Goal: Use online tool/utility: Utilize a website feature to perform a specific function

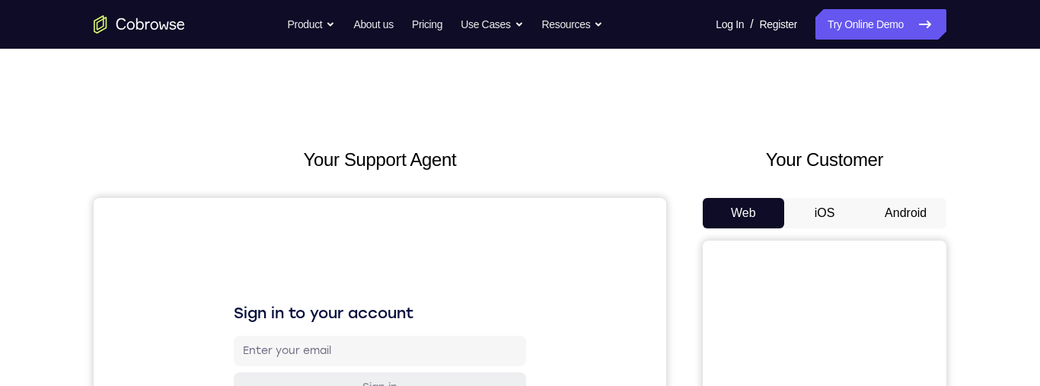
click at [819, 217] on button "iOS" at bounding box center [824, 213] width 81 height 30
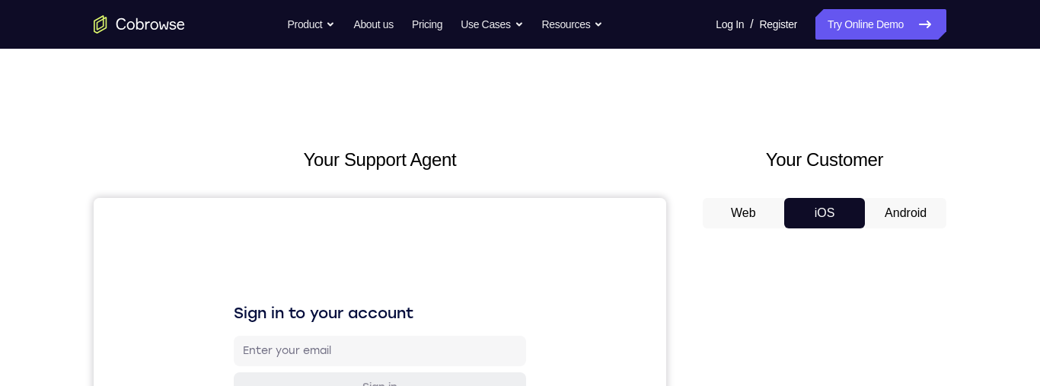
click at [742, 215] on button "Web" at bounding box center [743, 213] width 81 height 30
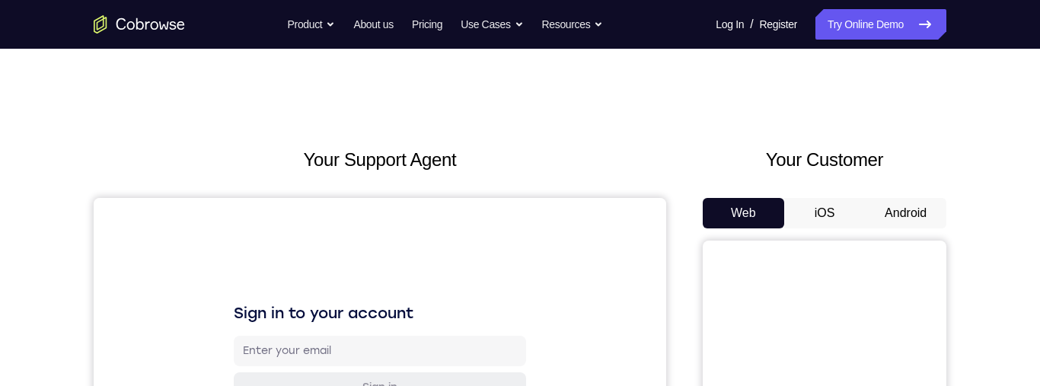
click at [821, 208] on button "iOS" at bounding box center [824, 213] width 81 height 30
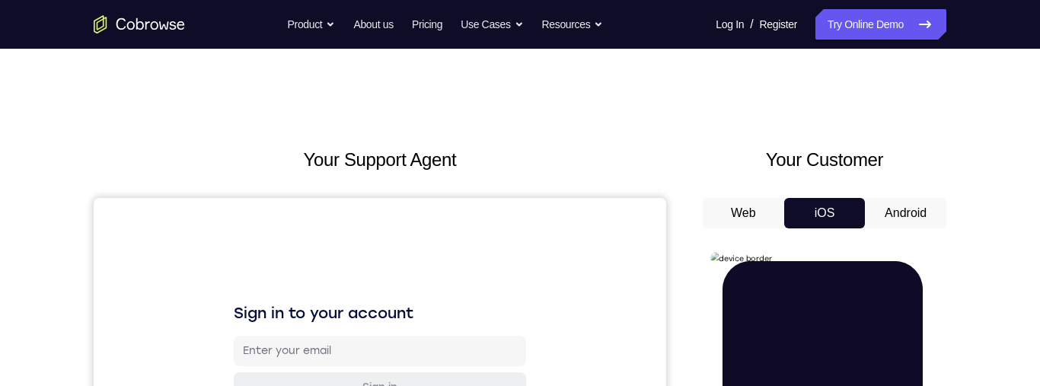
click at [899, 216] on button "Android" at bounding box center [905, 213] width 81 height 30
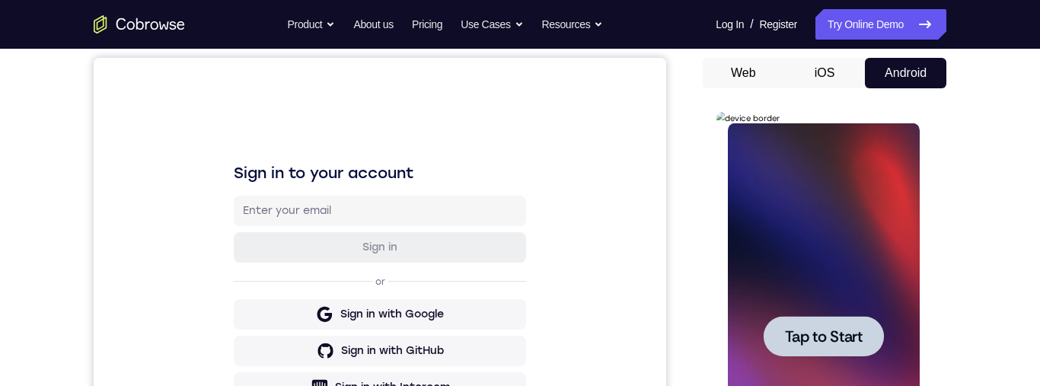
click at [829, 334] on span "Tap to Start" at bounding box center [823, 336] width 78 height 15
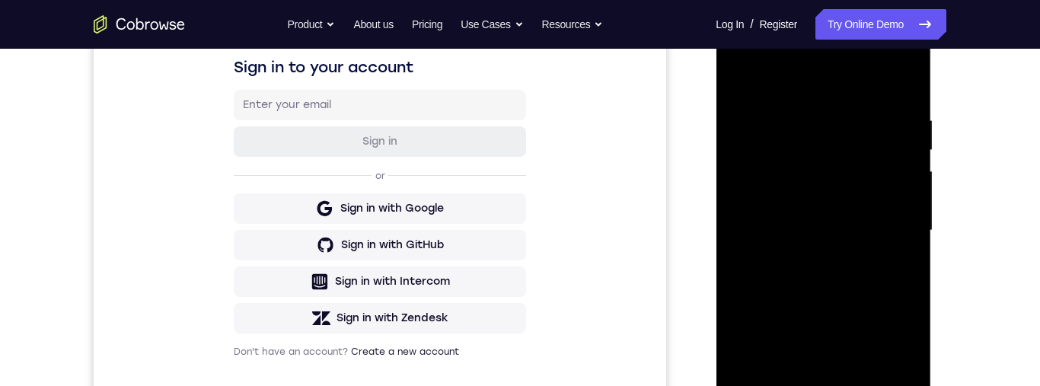
scroll to position [354, 0]
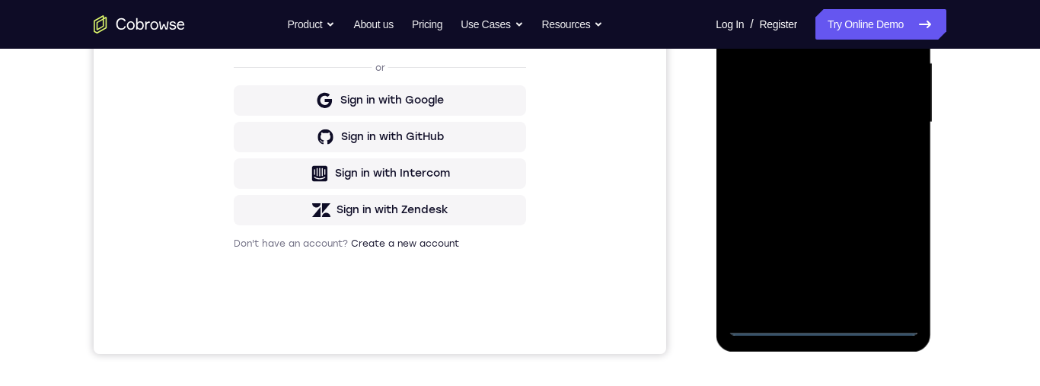
click at [824, 332] on div at bounding box center [823, 122] width 192 height 426
drag, startPoint x: 884, startPoint y: 269, endPoint x: 1650, endPoint y: 129, distance: 778.8
click at [884, 269] on div at bounding box center [823, 122] width 192 height 426
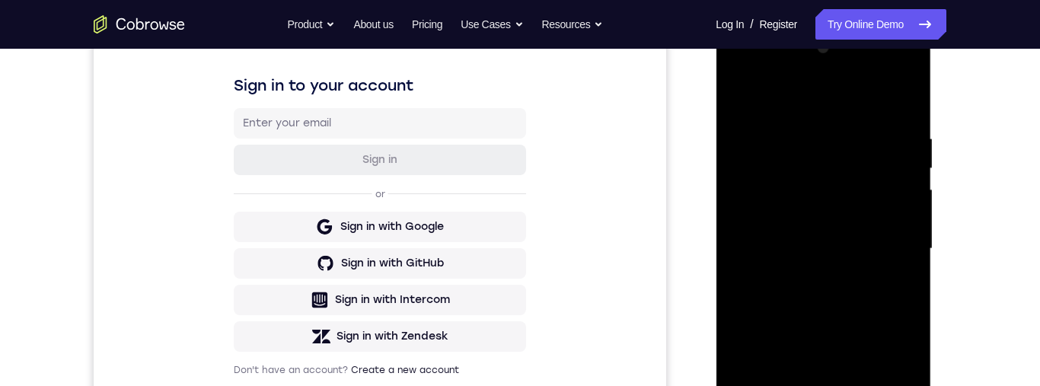
scroll to position [174, 0]
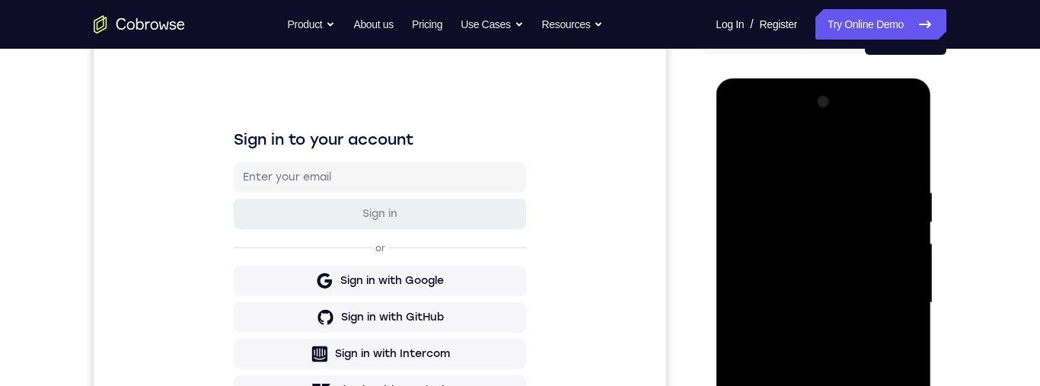
click at [841, 160] on div at bounding box center [823, 303] width 192 height 426
click at [888, 299] on div at bounding box center [823, 303] width 192 height 426
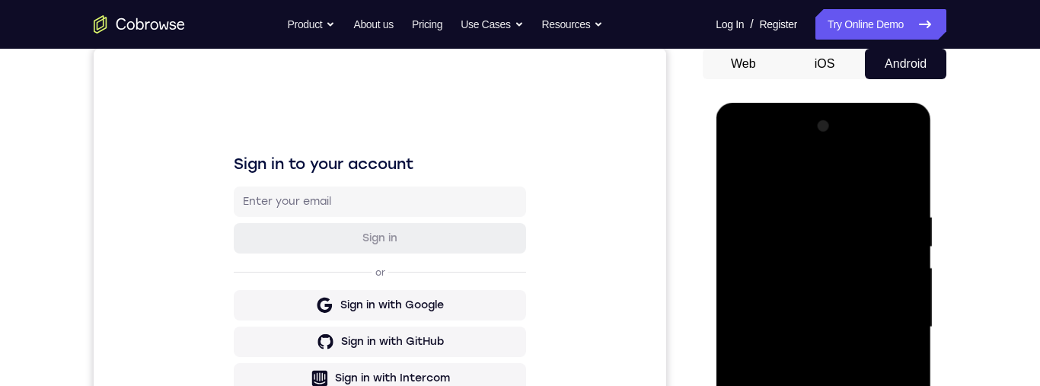
scroll to position [313, 0]
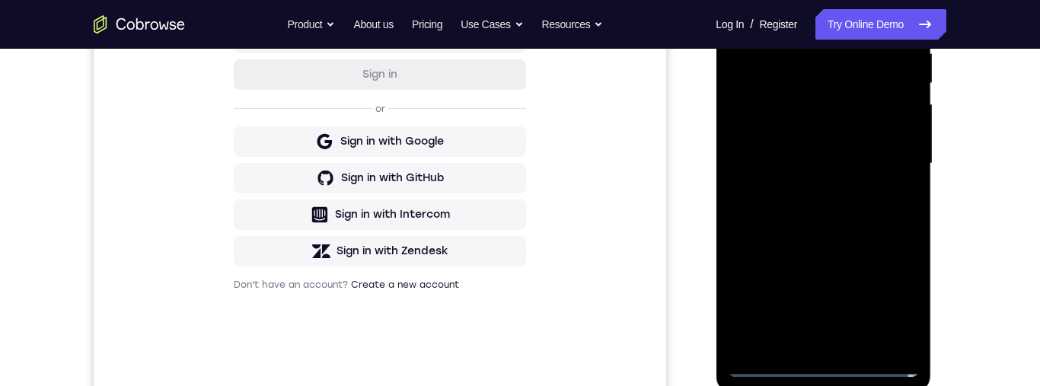
click at [807, 196] on div at bounding box center [823, 164] width 192 height 426
click at [797, 151] on div at bounding box center [823, 164] width 192 height 426
click at [813, 105] on div at bounding box center [823, 164] width 192 height 426
click at [778, 131] on div at bounding box center [823, 164] width 192 height 426
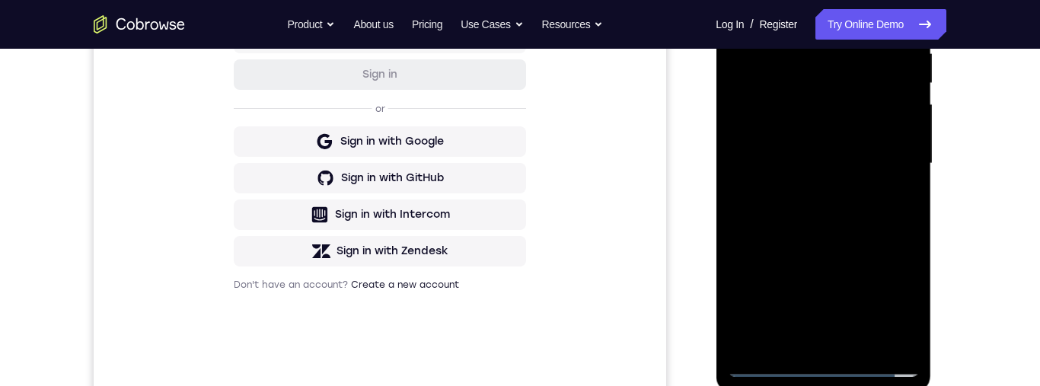
click at [804, 158] on div at bounding box center [823, 164] width 192 height 426
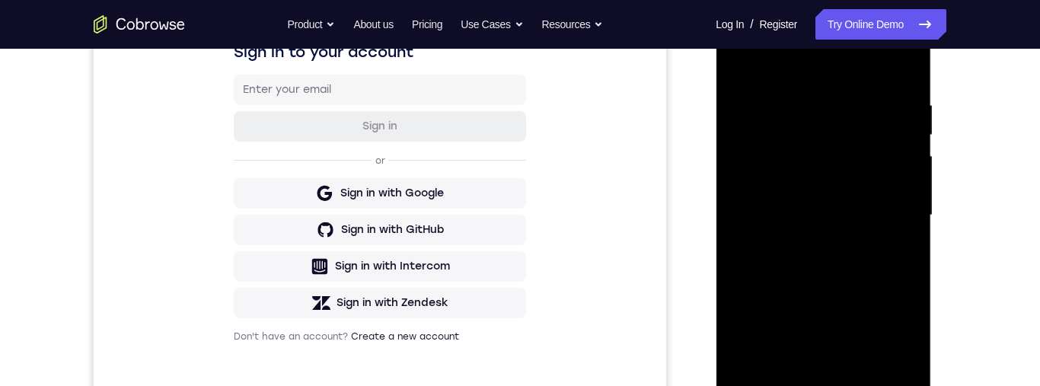
scroll to position [273, 0]
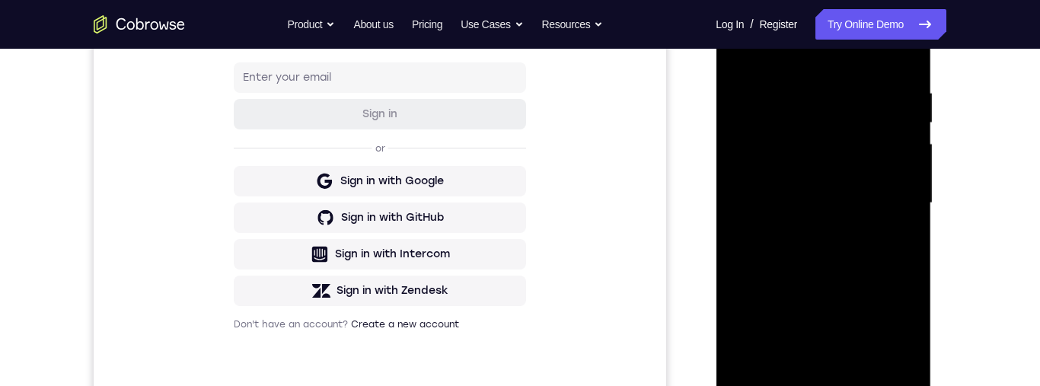
click at [846, 264] on div at bounding box center [823, 203] width 192 height 426
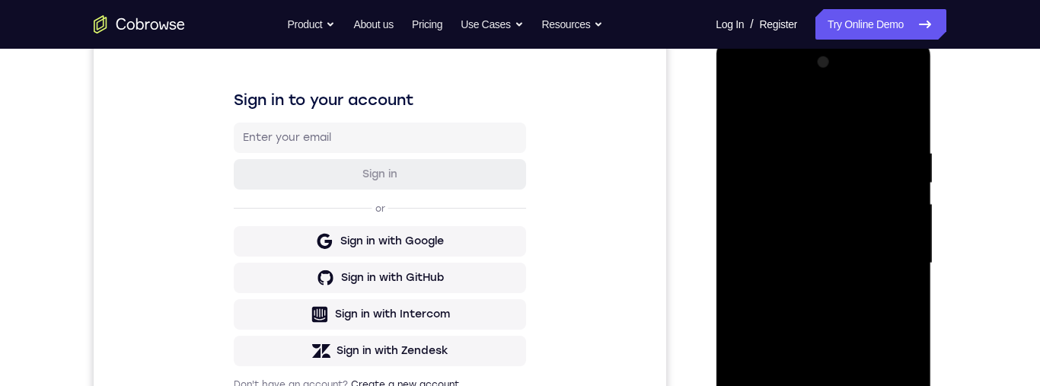
click at [863, 117] on div at bounding box center [823, 263] width 192 height 426
click at [841, 145] on div at bounding box center [823, 263] width 192 height 426
click at [805, 155] on div at bounding box center [823, 263] width 192 height 426
click at [864, 337] on div at bounding box center [823, 263] width 192 height 426
click at [867, 291] on div at bounding box center [823, 263] width 192 height 426
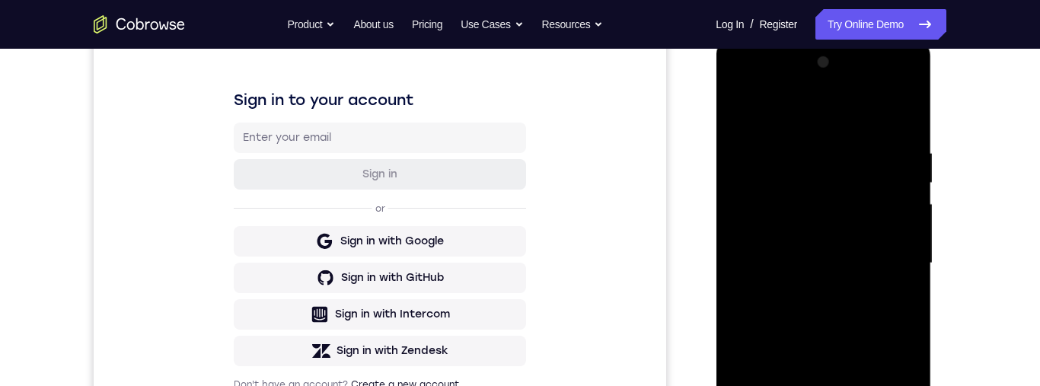
scroll to position [299, 0]
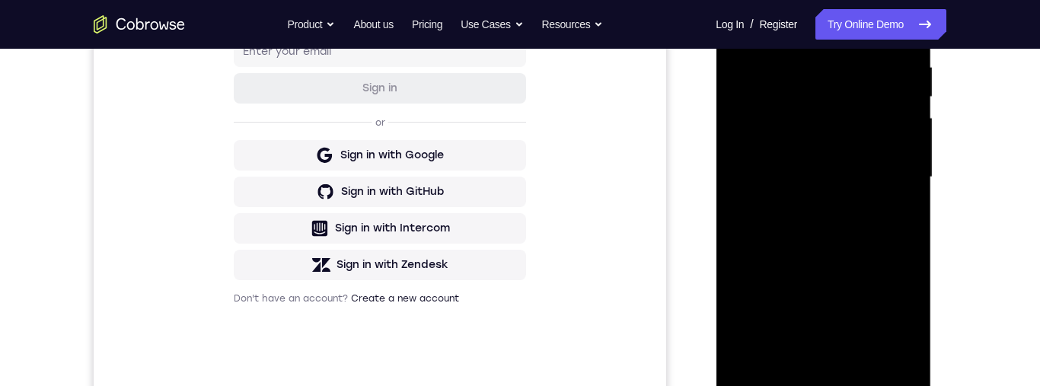
click at [854, 292] on div at bounding box center [823, 177] width 192 height 426
click at [863, 308] on div at bounding box center [823, 177] width 192 height 426
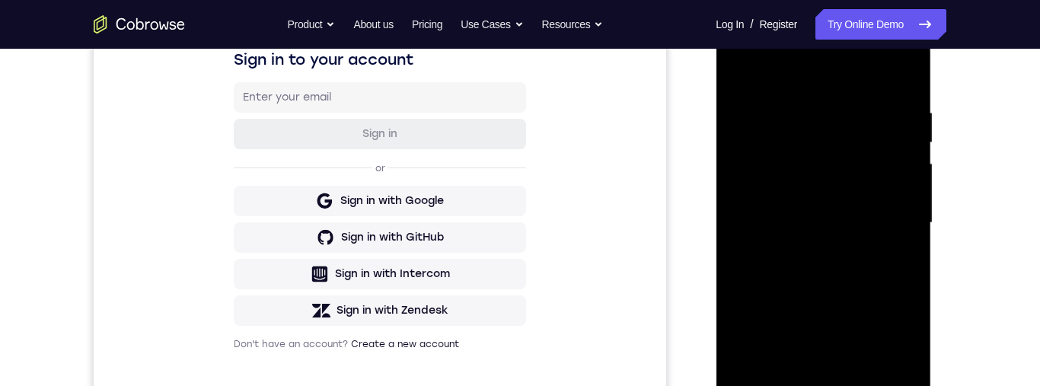
scroll to position [257, 0]
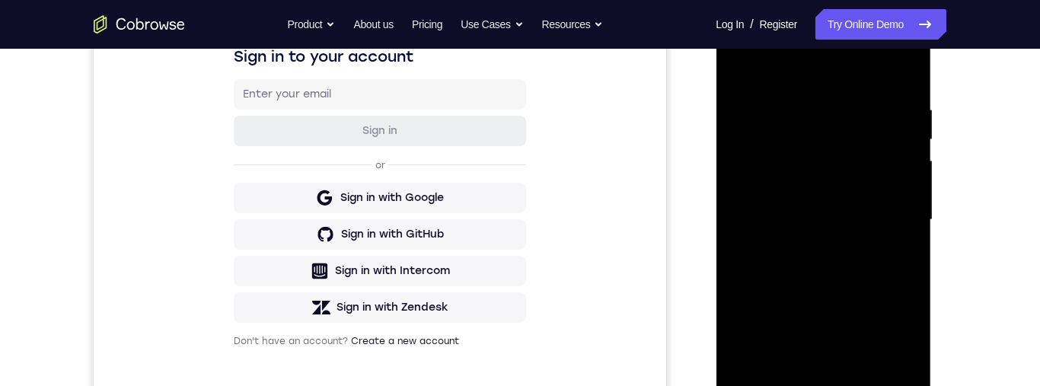
click at [856, 327] on div at bounding box center [823, 220] width 192 height 426
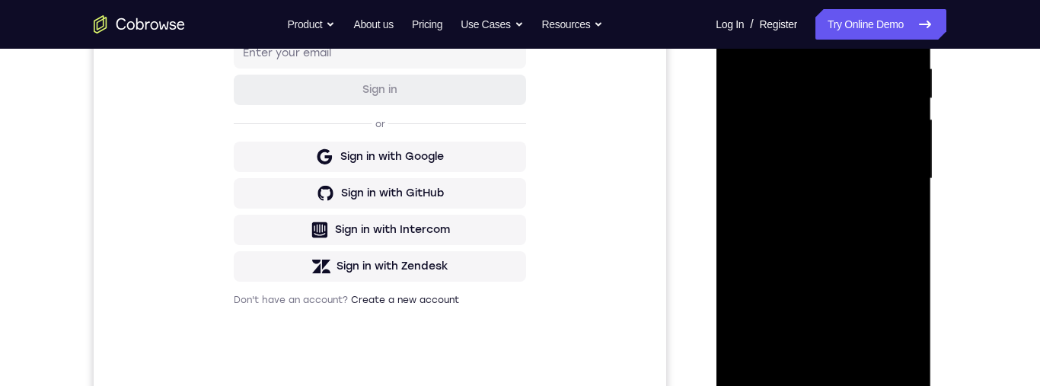
click at [869, 312] on div at bounding box center [823, 179] width 192 height 426
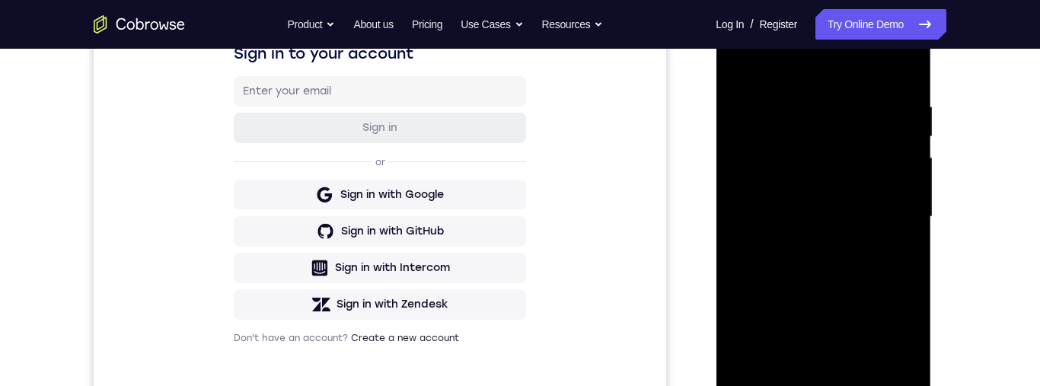
scroll to position [270, 0]
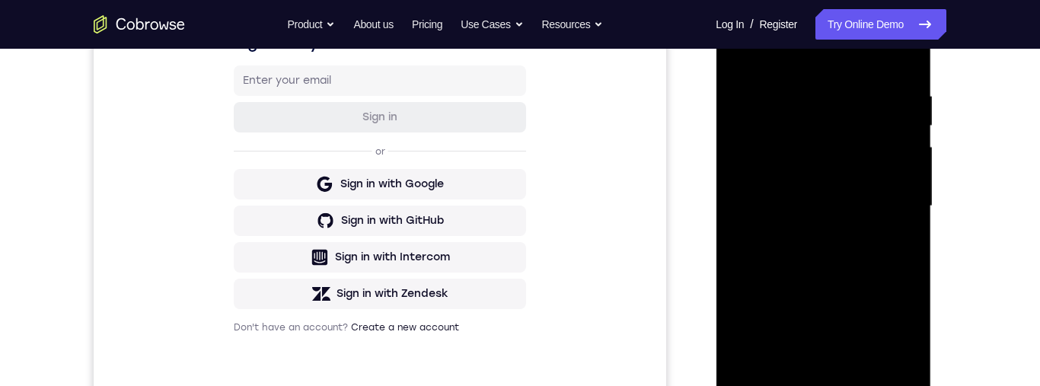
click at [857, 295] on div at bounding box center [823, 206] width 192 height 426
click at [873, 306] on div at bounding box center [823, 206] width 192 height 426
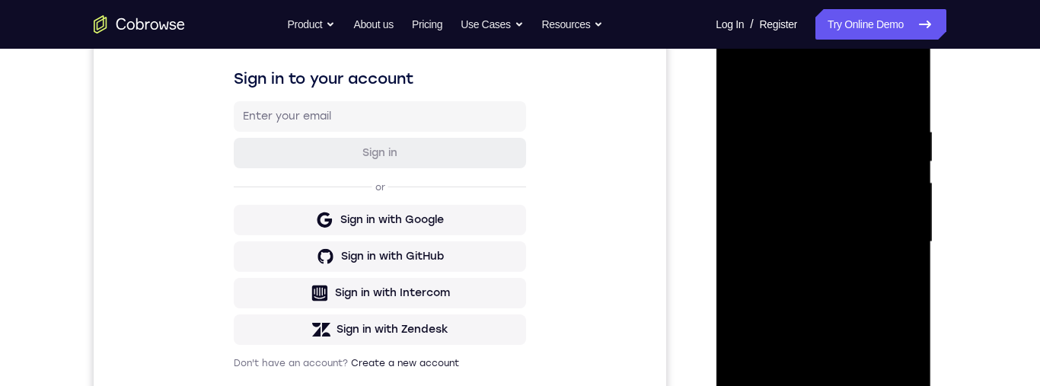
scroll to position [234, 0]
click at [867, 285] on div at bounding box center [823, 243] width 192 height 426
click at [860, 252] on div at bounding box center [823, 243] width 192 height 426
click at [864, 248] on div at bounding box center [823, 243] width 192 height 426
click at [853, 284] on div at bounding box center [823, 243] width 192 height 426
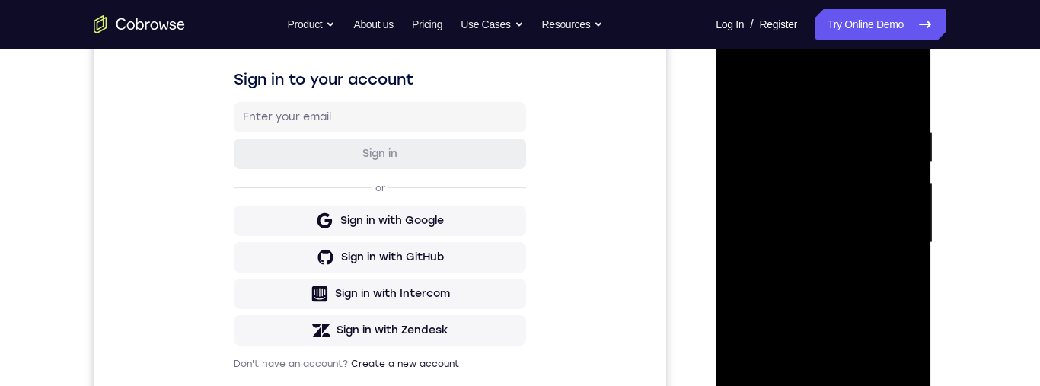
click at [842, 334] on div at bounding box center [823, 243] width 192 height 426
click at [848, 346] on div at bounding box center [823, 243] width 192 height 426
click at [800, 116] on div at bounding box center [823, 243] width 192 height 426
click at [900, 98] on div at bounding box center [823, 243] width 192 height 426
click at [912, 204] on div at bounding box center [823, 243] width 192 height 426
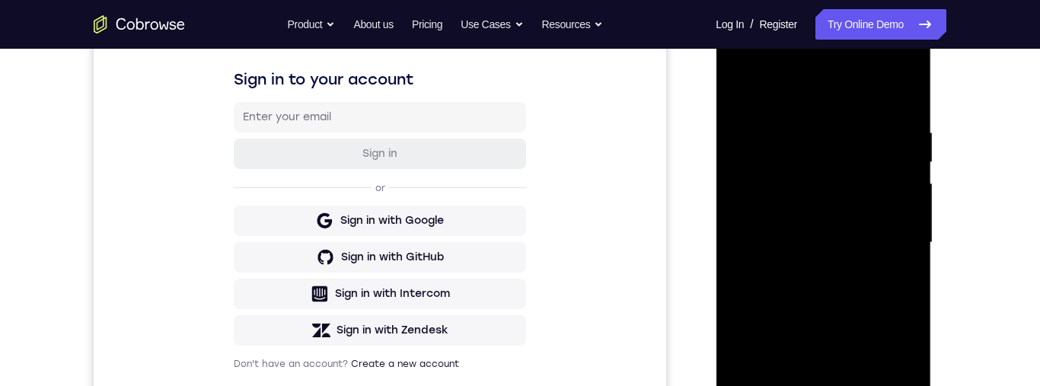
click at [913, 200] on div at bounding box center [823, 243] width 192 height 426
click at [909, 201] on div at bounding box center [823, 243] width 192 height 426
click at [911, 203] on div at bounding box center [823, 243] width 192 height 426
click at [913, 204] on div at bounding box center [823, 243] width 192 height 426
click at [914, 209] on div at bounding box center [823, 243] width 192 height 426
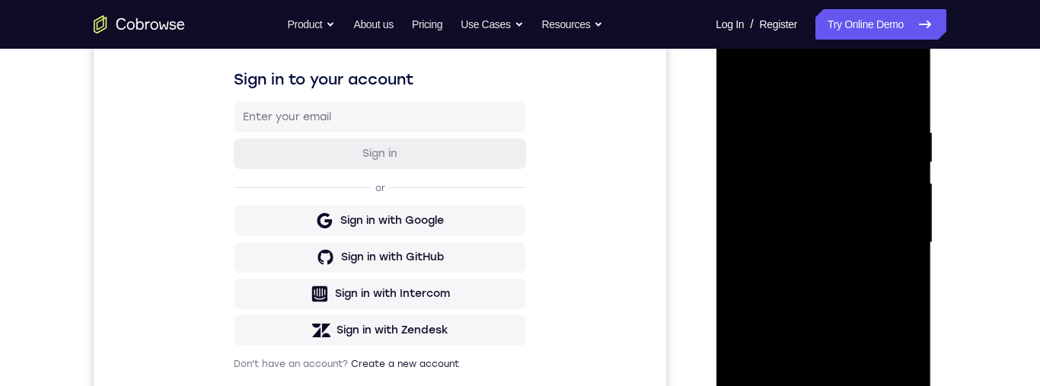
click at [916, 206] on div at bounding box center [823, 243] width 192 height 426
click at [913, 205] on div at bounding box center [823, 243] width 192 height 426
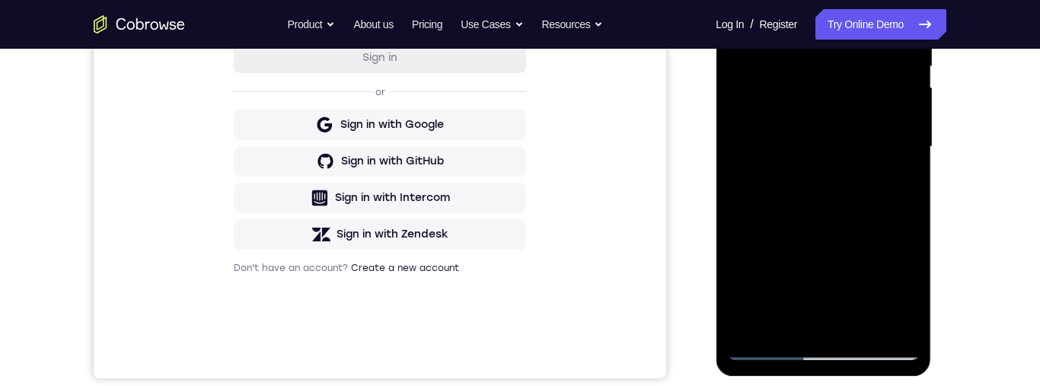
scroll to position [359, 0]
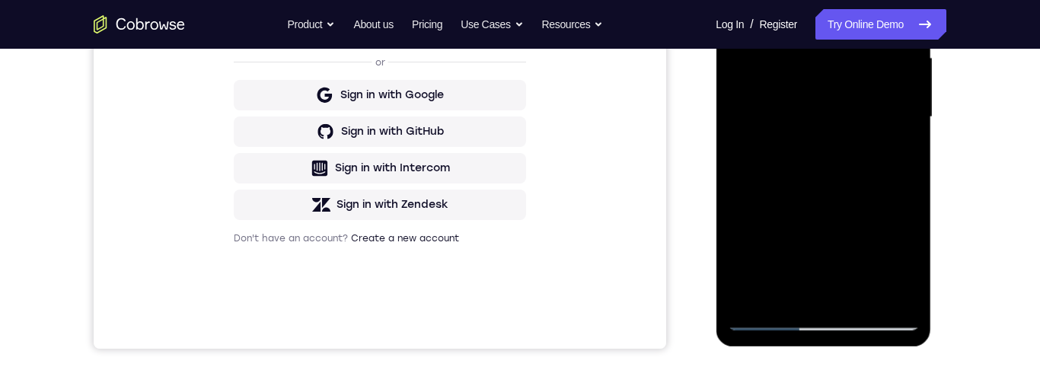
click at [864, 301] on div at bounding box center [823, 117] width 192 height 426
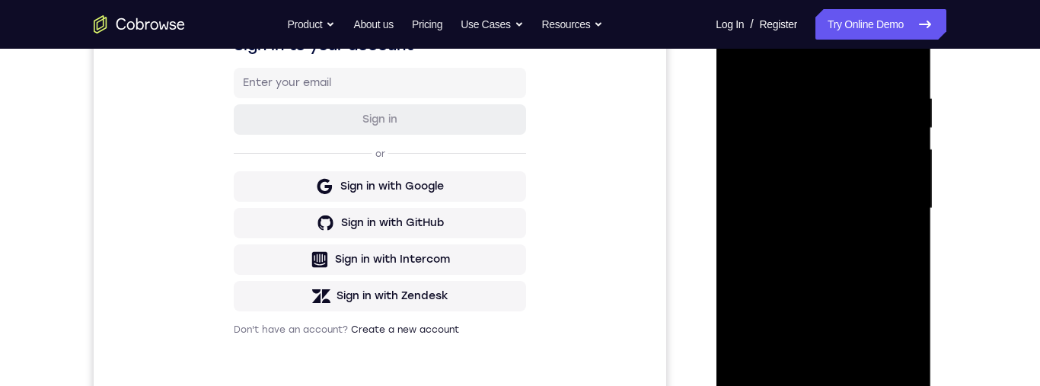
click at [867, 267] on div at bounding box center [823, 208] width 192 height 426
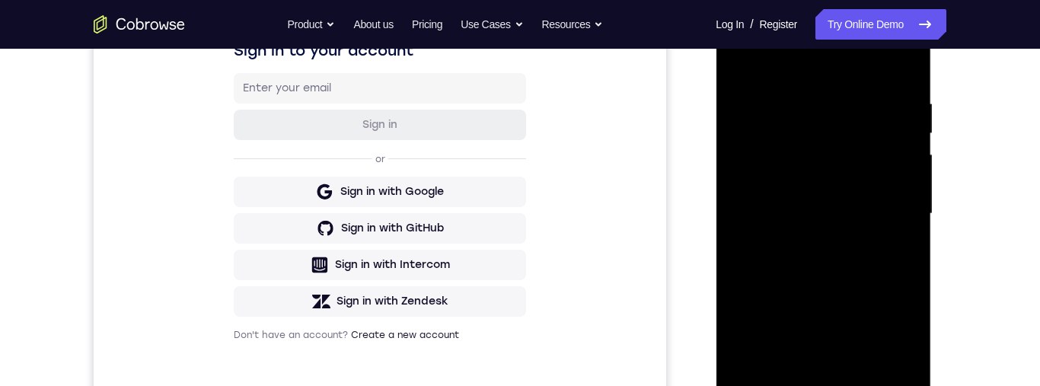
click at [854, 244] on div at bounding box center [823, 214] width 192 height 426
click at [841, 200] on div at bounding box center [823, 214] width 192 height 426
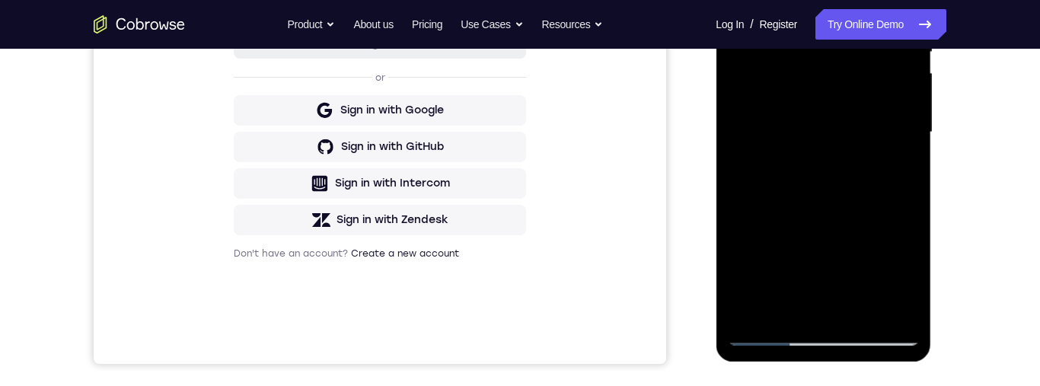
scroll to position [397, 0]
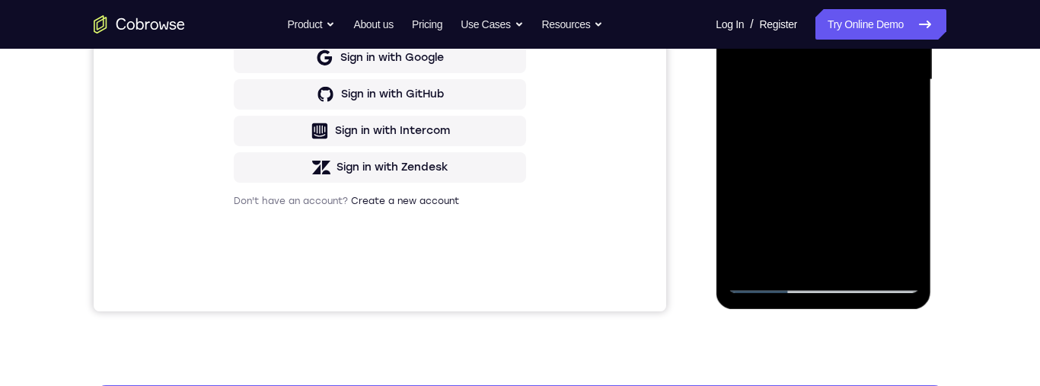
click at [812, 258] on div at bounding box center [823, 80] width 192 height 426
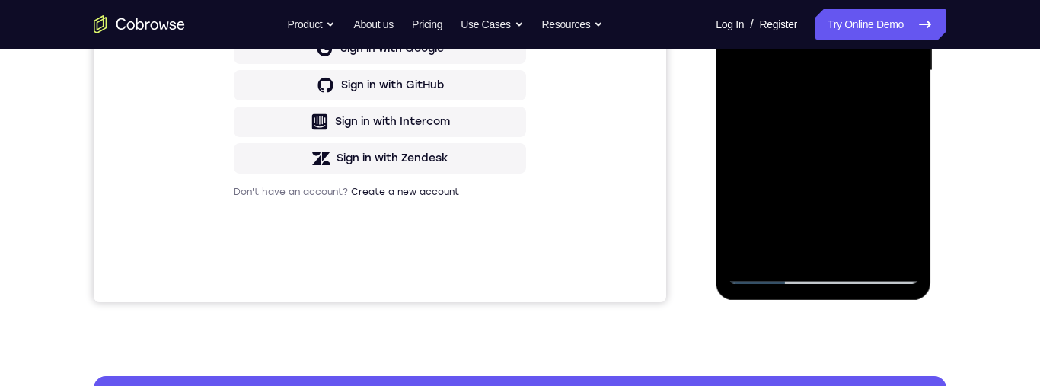
click at [899, 112] on div at bounding box center [823, 71] width 192 height 426
click at [900, 109] on div at bounding box center [823, 71] width 192 height 426
click at [766, 270] on div at bounding box center [823, 71] width 192 height 426
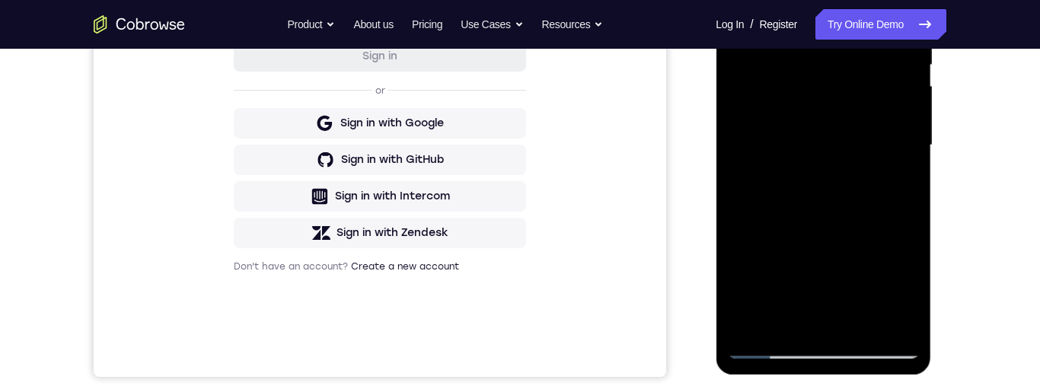
click at [767, 346] on div at bounding box center [823, 145] width 192 height 426
click at [918, 78] on div at bounding box center [824, 148] width 216 height 454
click at [834, 160] on div at bounding box center [823, 145] width 192 height 426
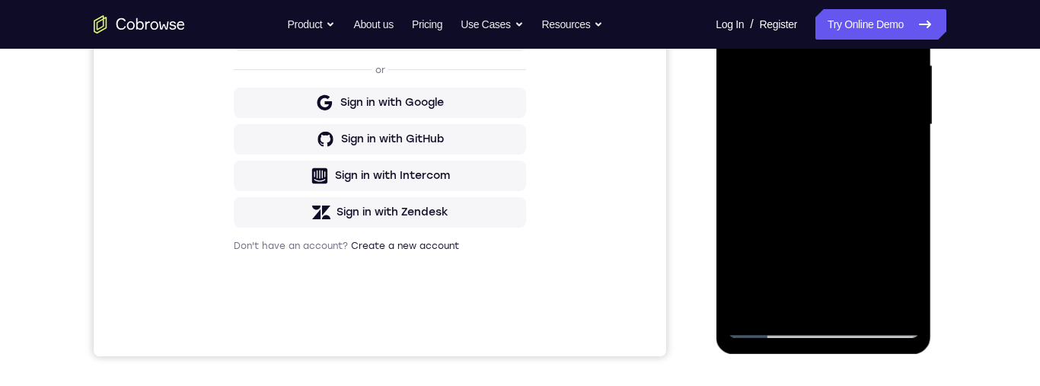
scroll to position [353, 0]
click at [819, 296] on div at bounding box center [823, 124] width 192 height 426
click at [749, 163] on div at bounding box center [823, 124] width 192 height 426
click at [899, 163] on div at bounding box center [823, 124] width 192 height 426
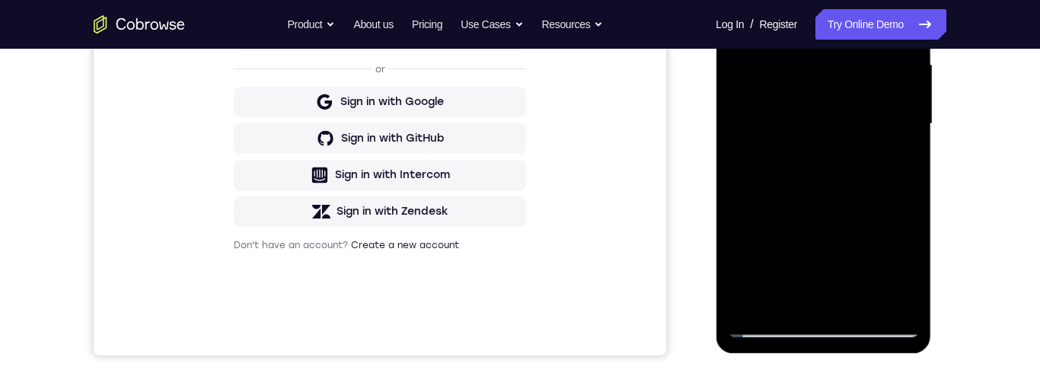
drag, startPoint x: 771, startPoint y: 324, endPoint x: 1565, endPoint y: 257, distance: 797.1
click at [771, 324] on div at bounding box center [823, 124] width 192 height 426
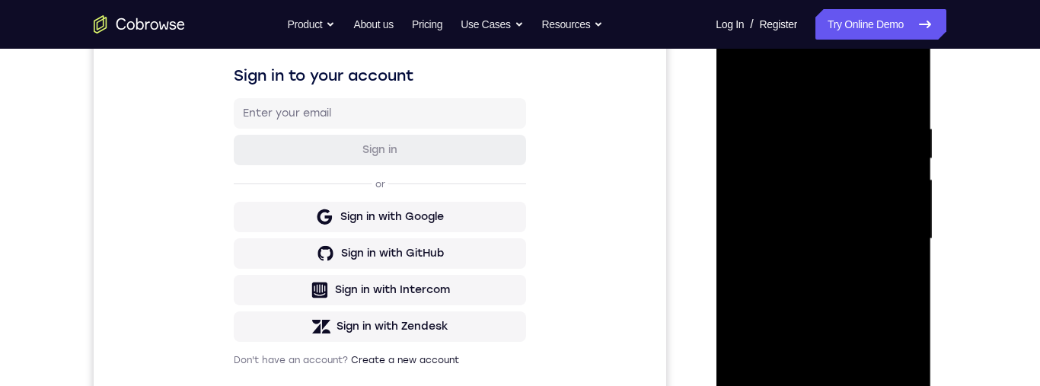
click at [751, 92] on div at bounding box center [823, 239] width 192 height 426
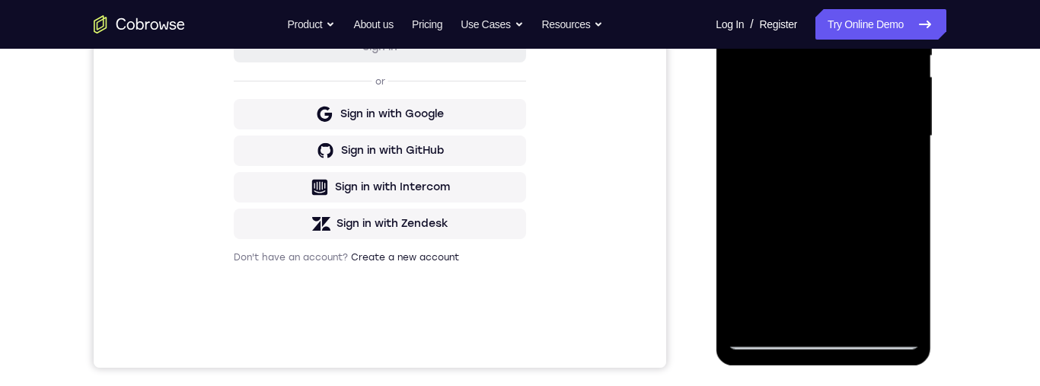
scroll to position [378, 0]
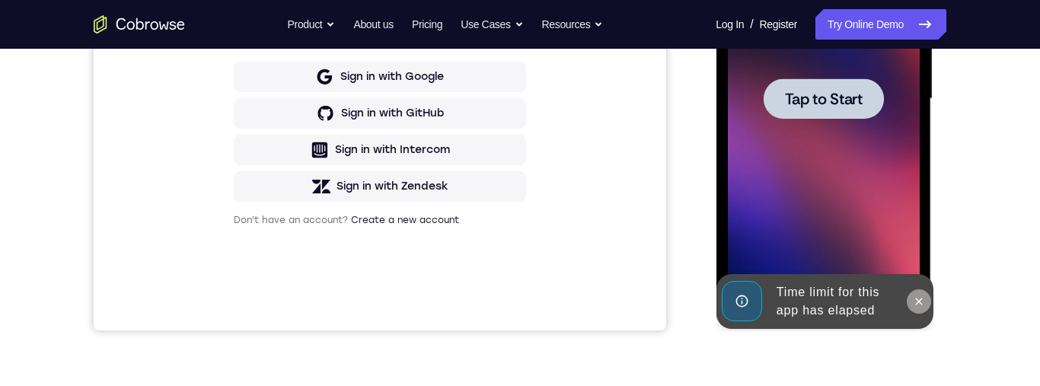
click at [919, 304] on icon at bounding box center [918, 301] width 12 height 12
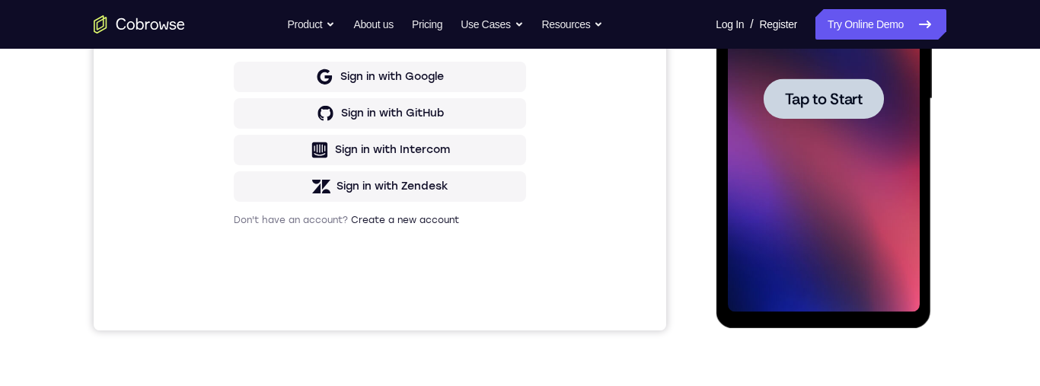
click at [829, 107] on span "Tap to Start" at bounding box center [823, 98] width 78 height 15
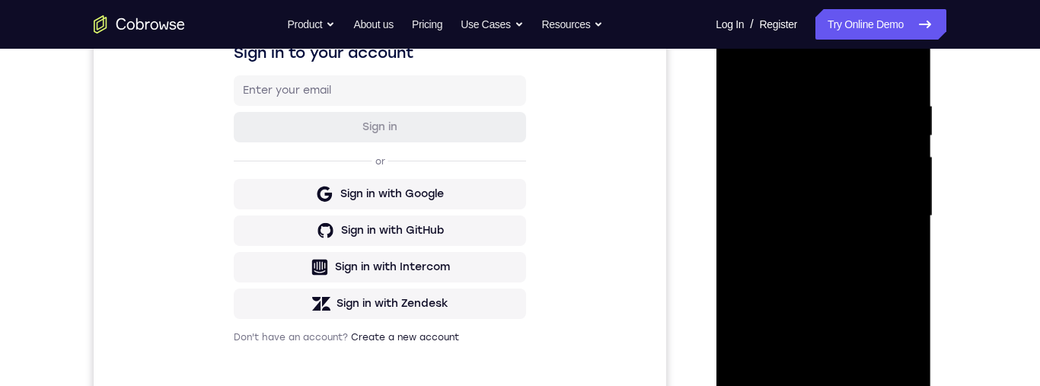
scroll to position [434, 0]
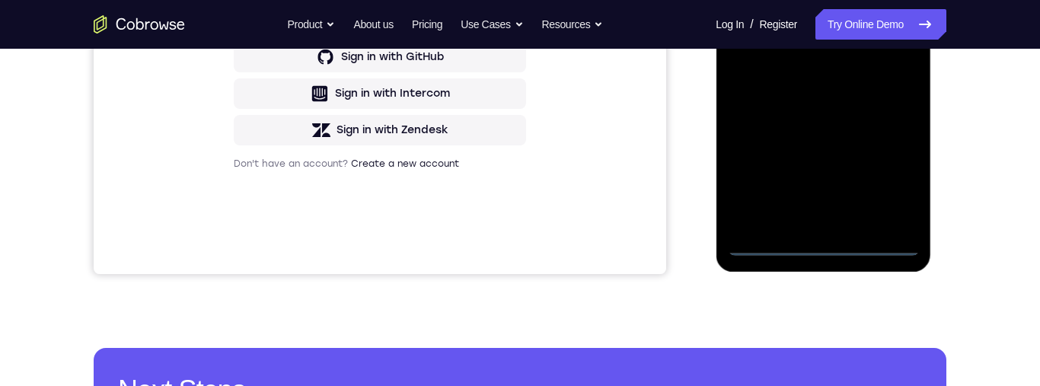
click at [817, 250] on div at bounding box center [823, 42] width 192 height 426
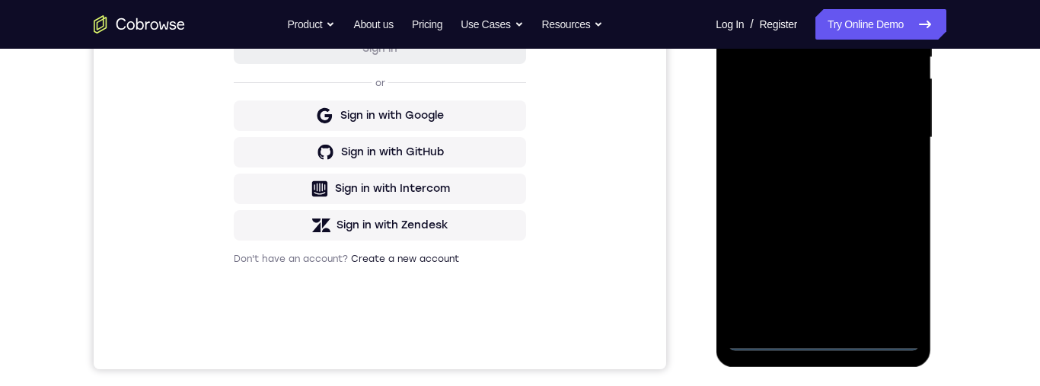
click at [890, 277] on div at bounding box center [823, 138] width 192 height 426
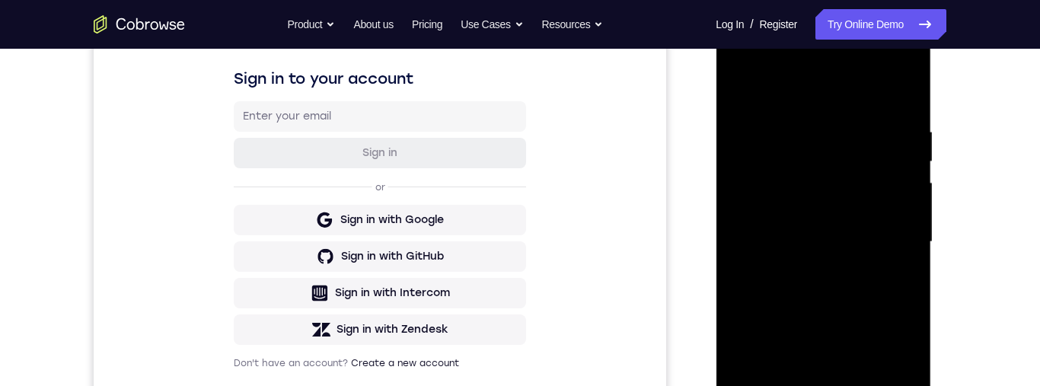
scroll to position [238, 0]
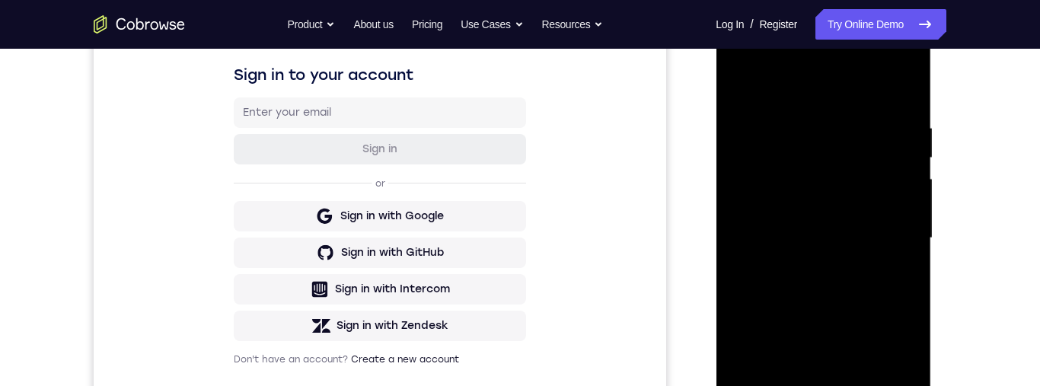
click at [774, 85] on div at bounding box center [823, 238] width 192 height 426
